Goal: Find specific page/section

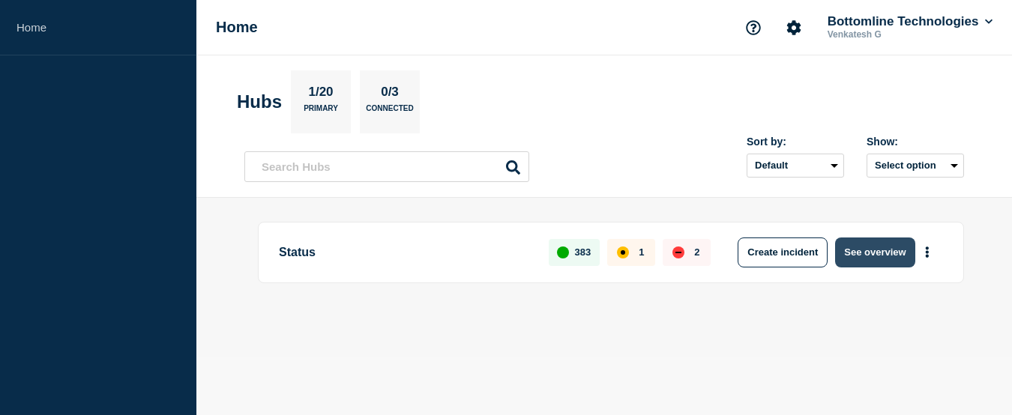
click at [887, 250] on button "See overview" at bounding box center [874, 253] width 79 height 30
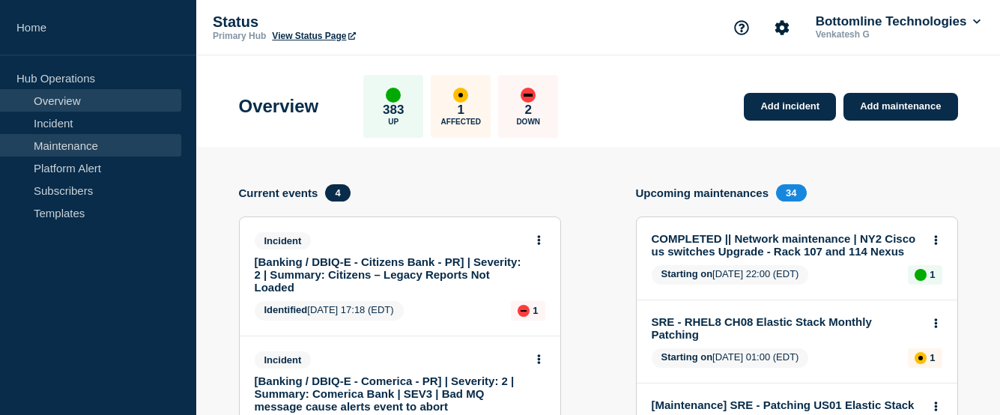
click at [65, 138] on link "Maintenance" at bounding box center [90, 145] width 181 height 22
